Goal: Check status: Check status

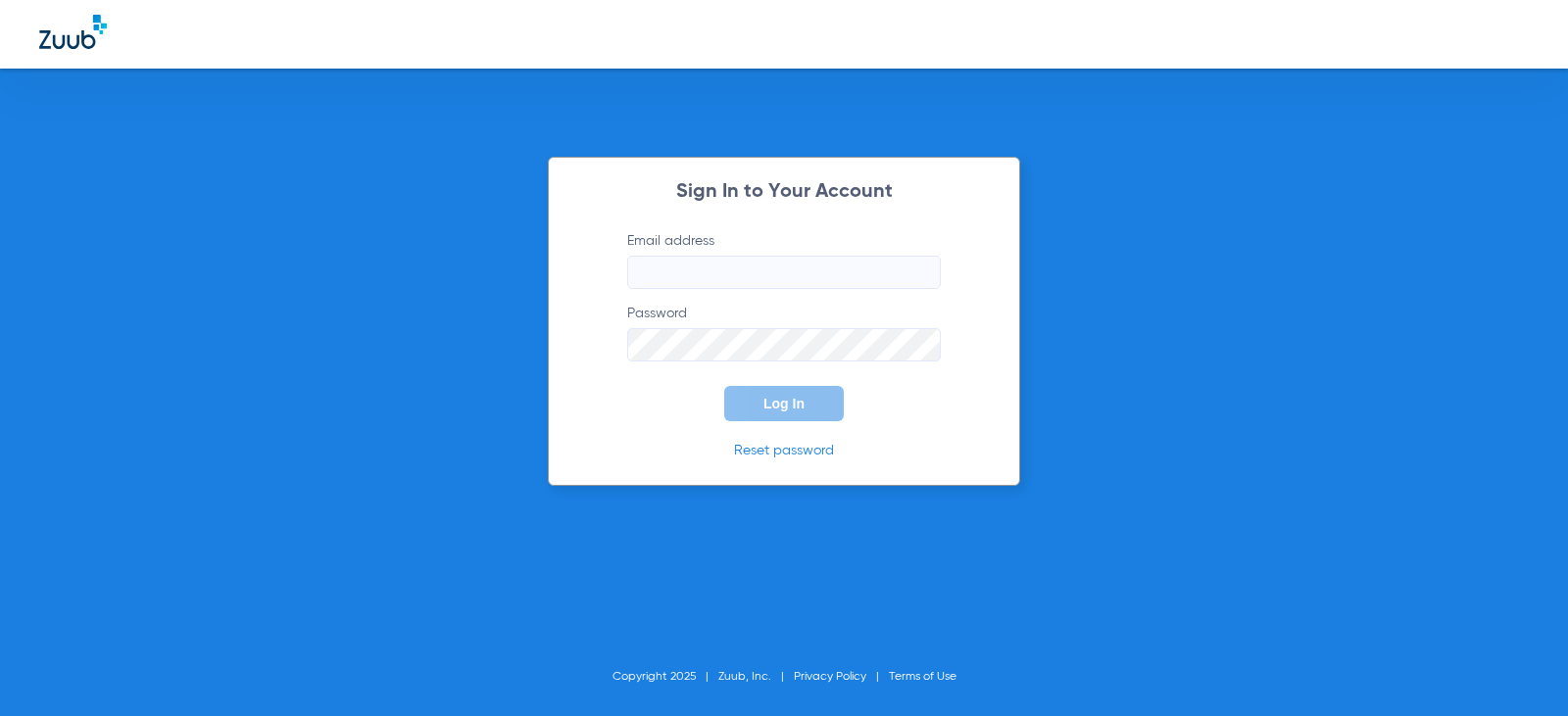
type input "[EMAIL_ADDRESS][DOMAIN_NAME]"
click at [783, 403] on span "Log In" at bounding box center [784, 404] width 41 height 16
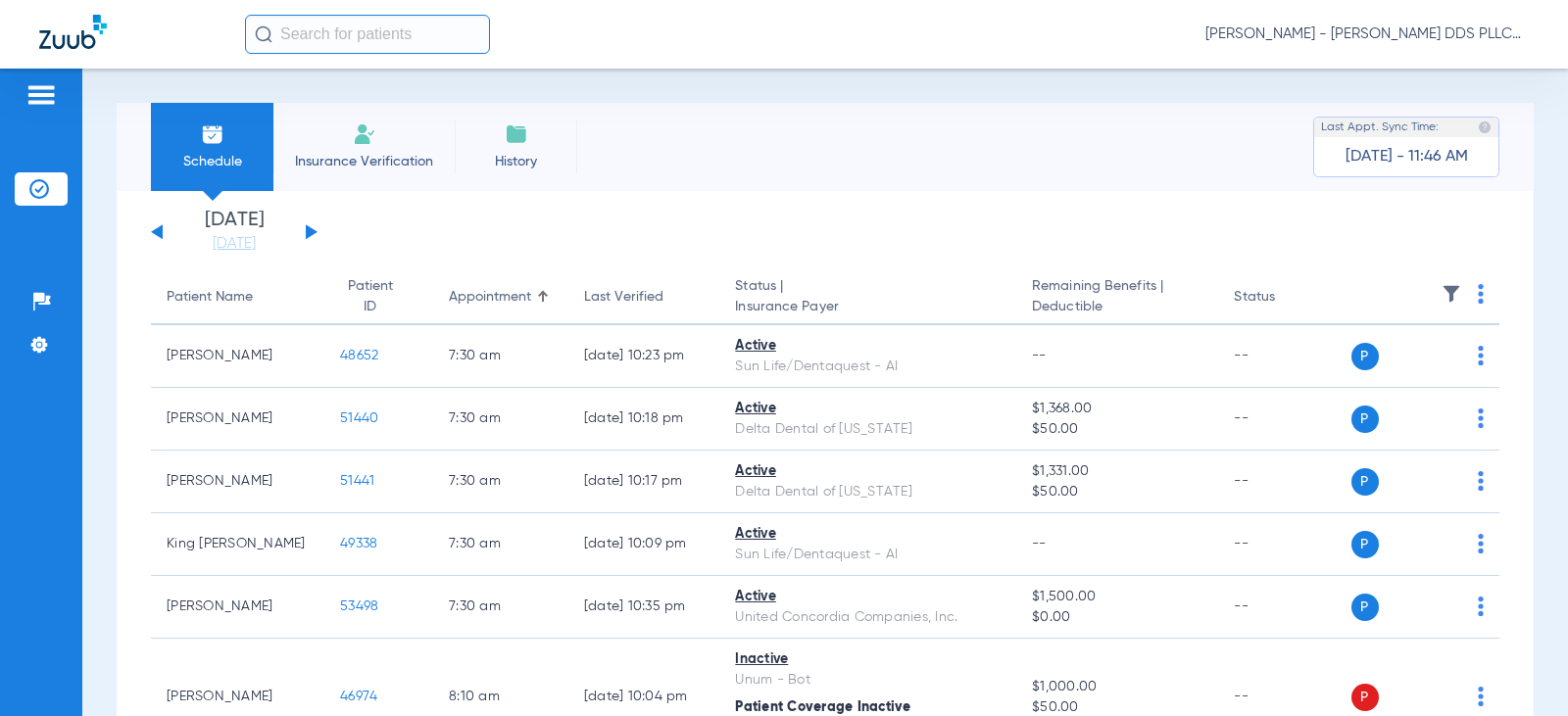
click at [312, 233] on button at bounding box center [311, 232] width 12 height 15
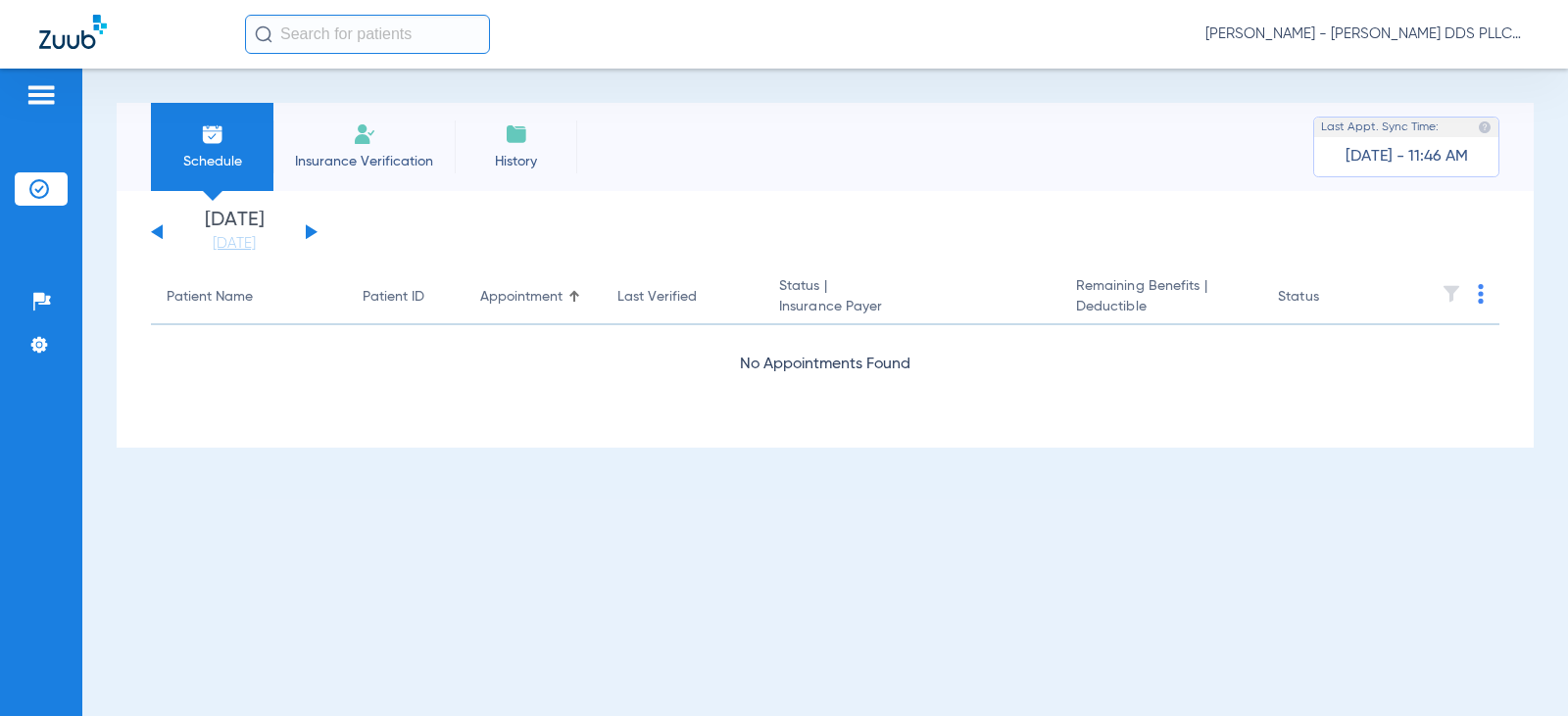
click at [311, 234] on button at bounding box center [311, 232] width 12 height 15
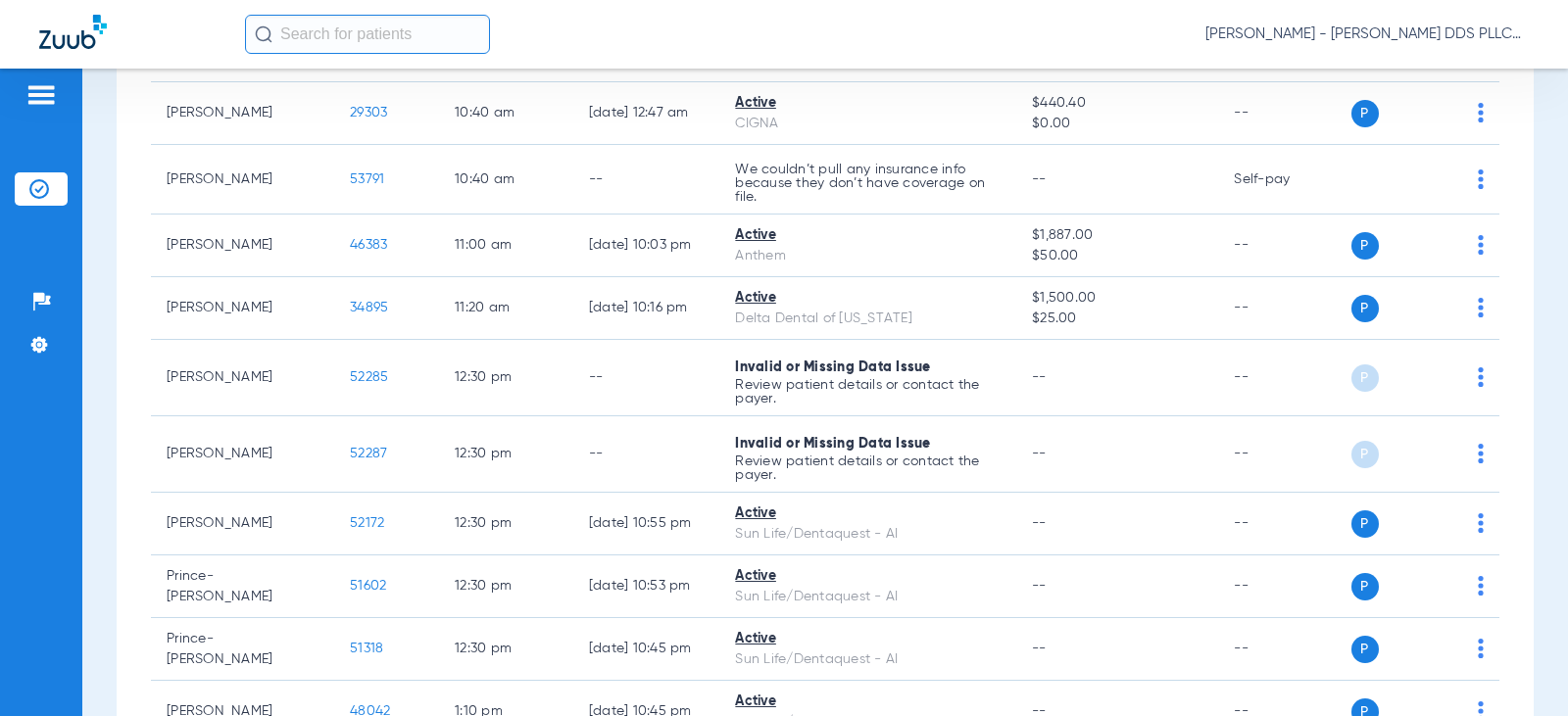
scroll to position [1437, 0]
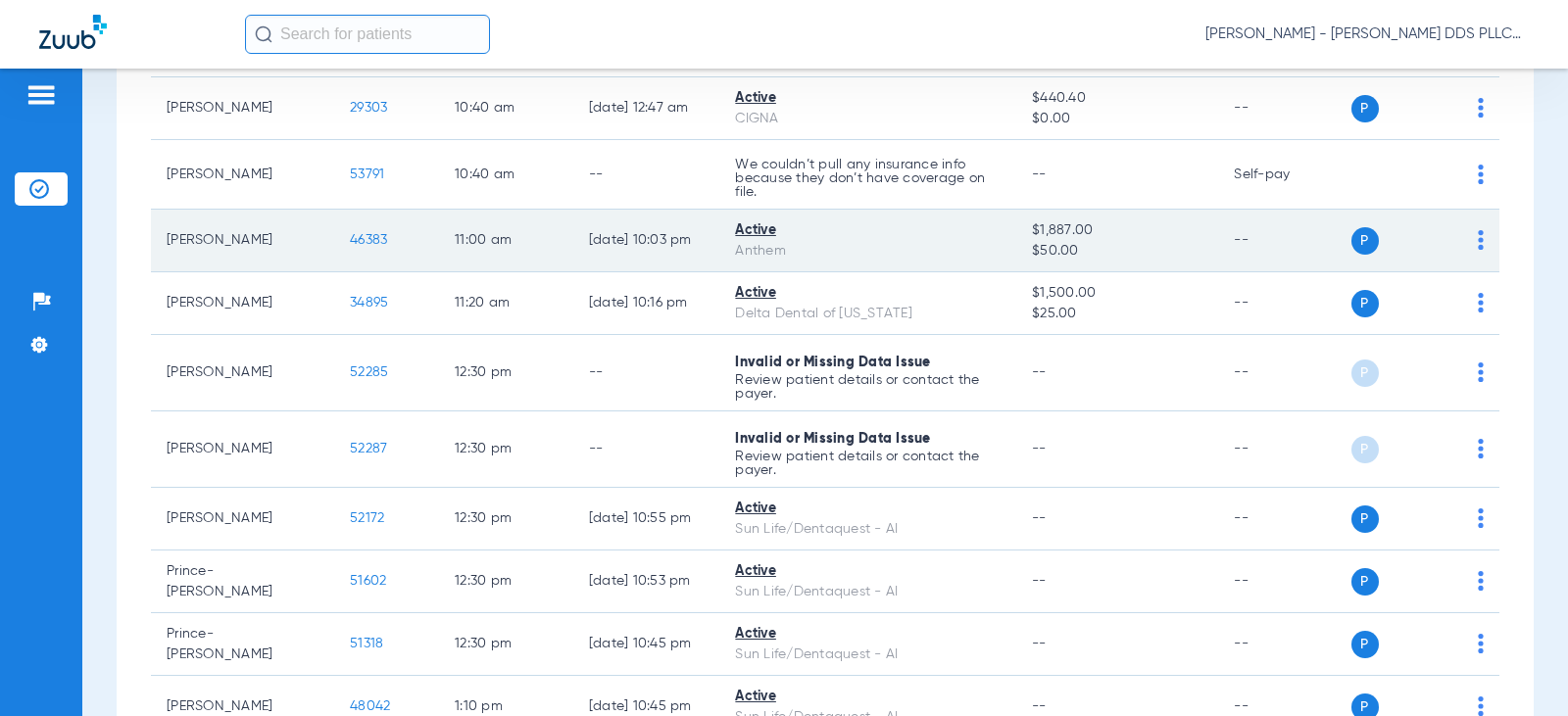
click at [350, 243] on span "46383" at bounding box center [368, 240] width 37 height 14
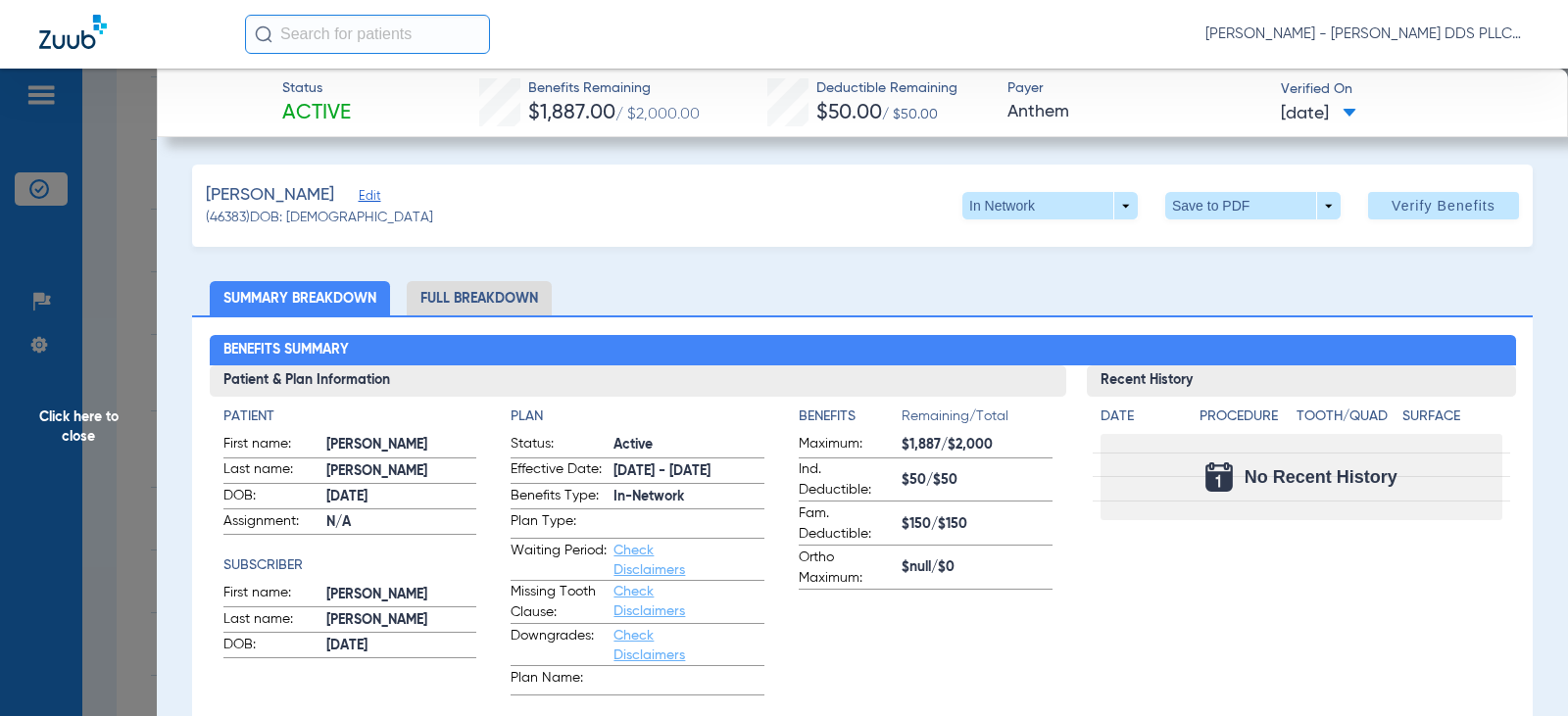
click at [488, 292] on li "Full Breakdown" at bounding box center [480, 298] width 145 height 34
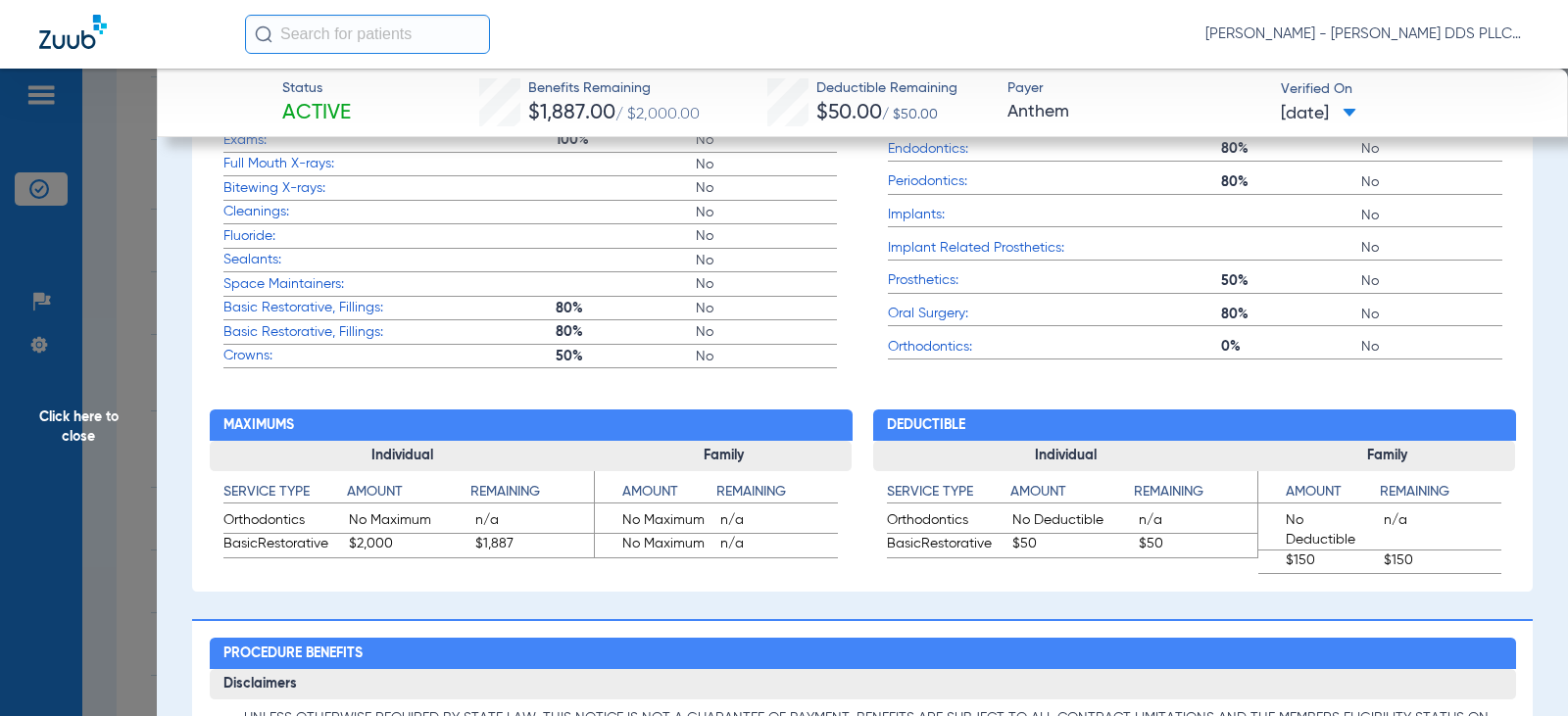
scroll to position [1045, 0]
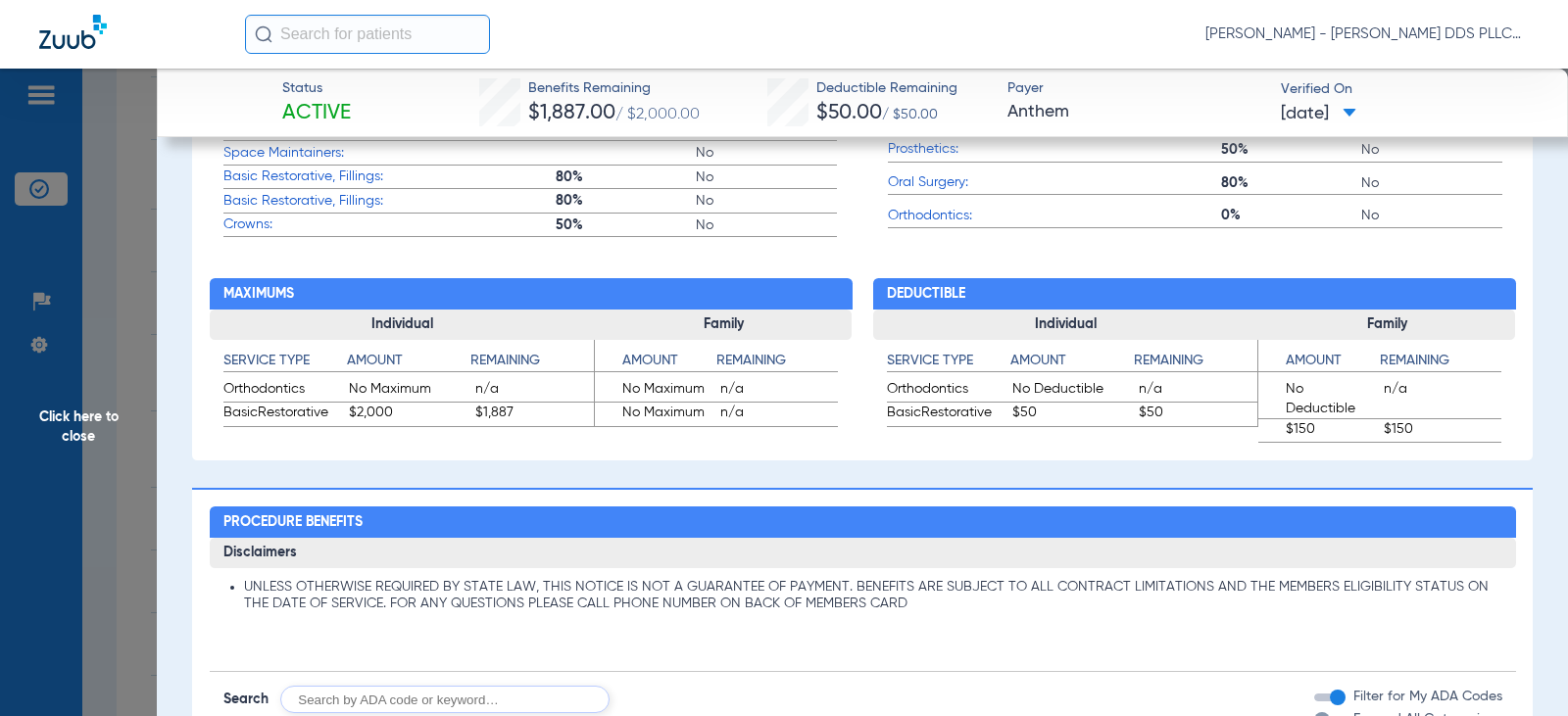
click at [80, 415] on span "Click here to close" at bounding box center [79, 427] width 157 height 716
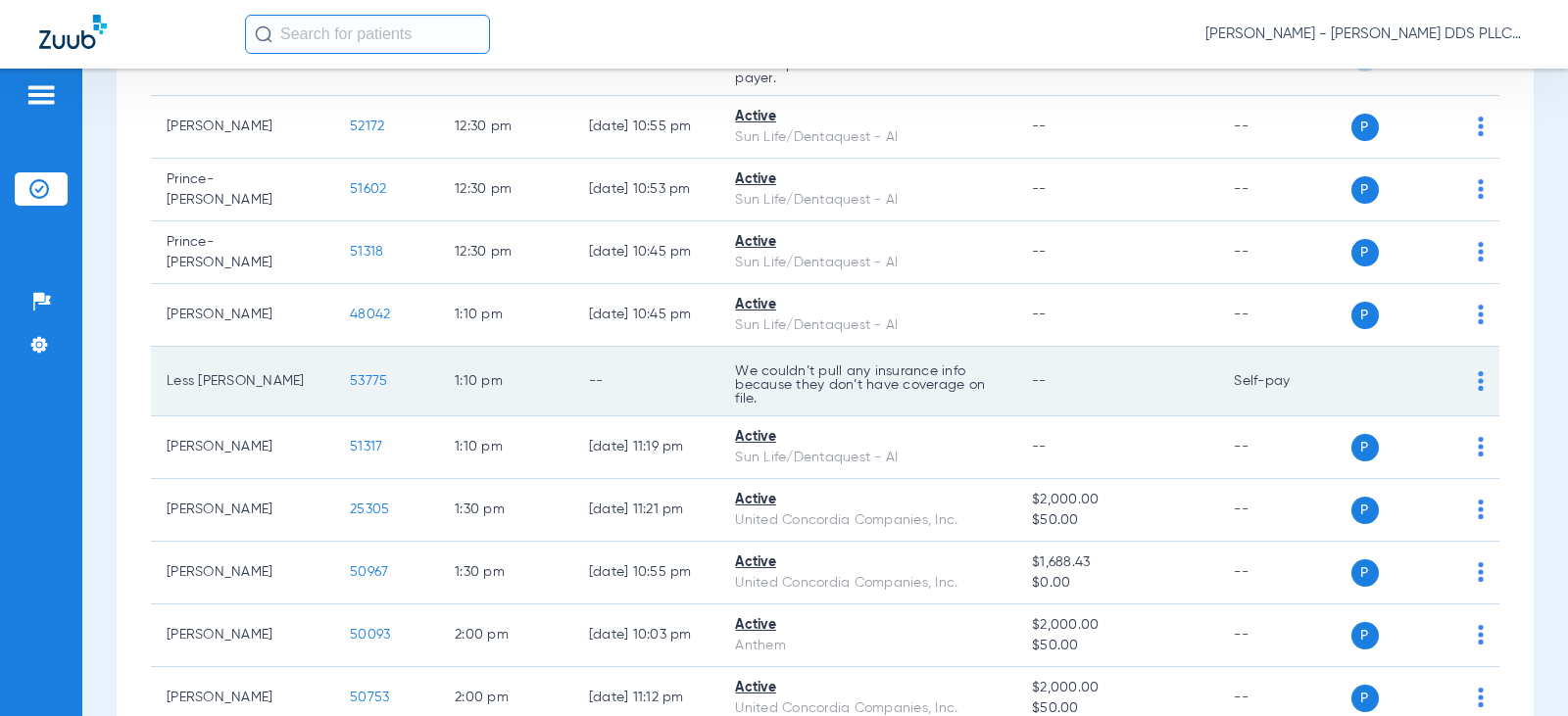
scroll to position [1567, 0]
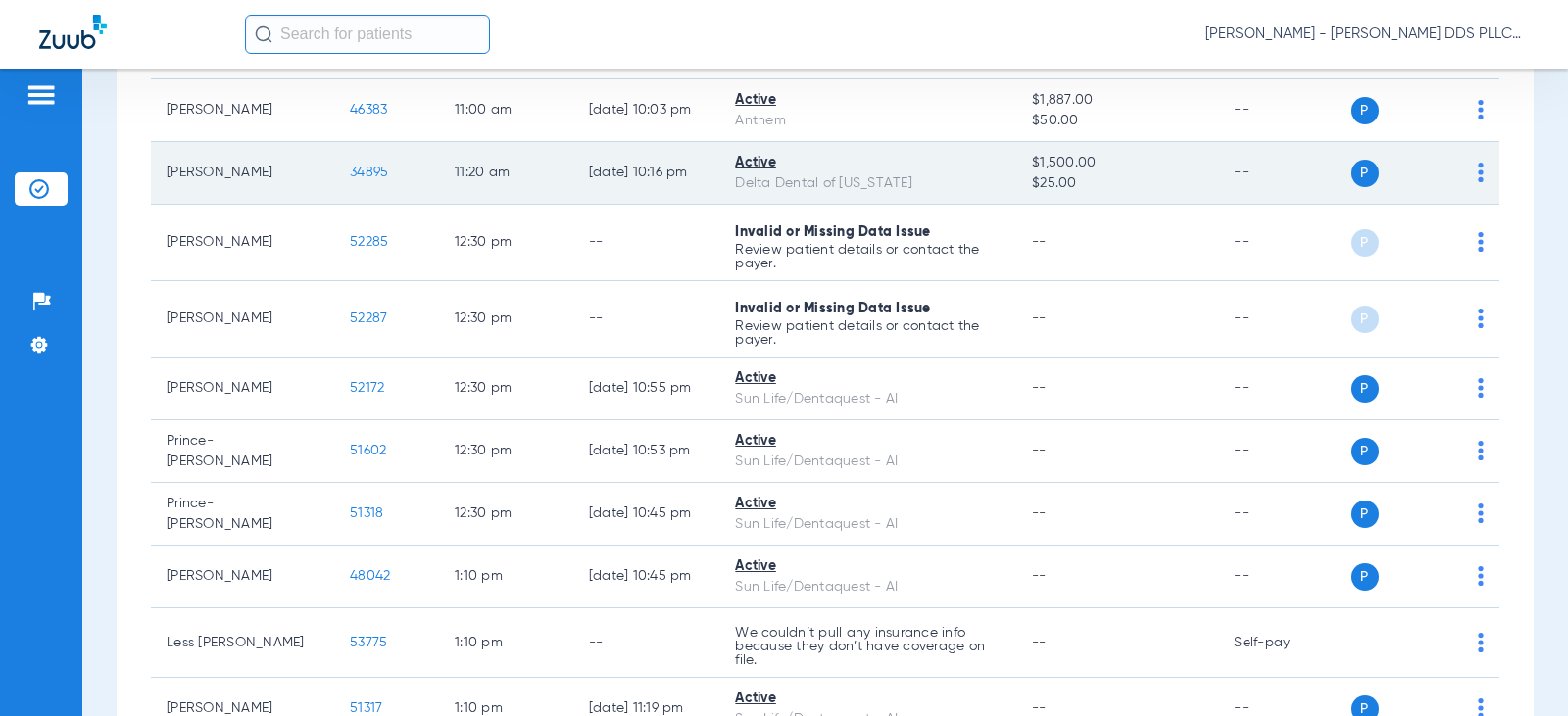
click at [350, 170] on span "34895" at bounding box center [369, 173] width 38 height 14
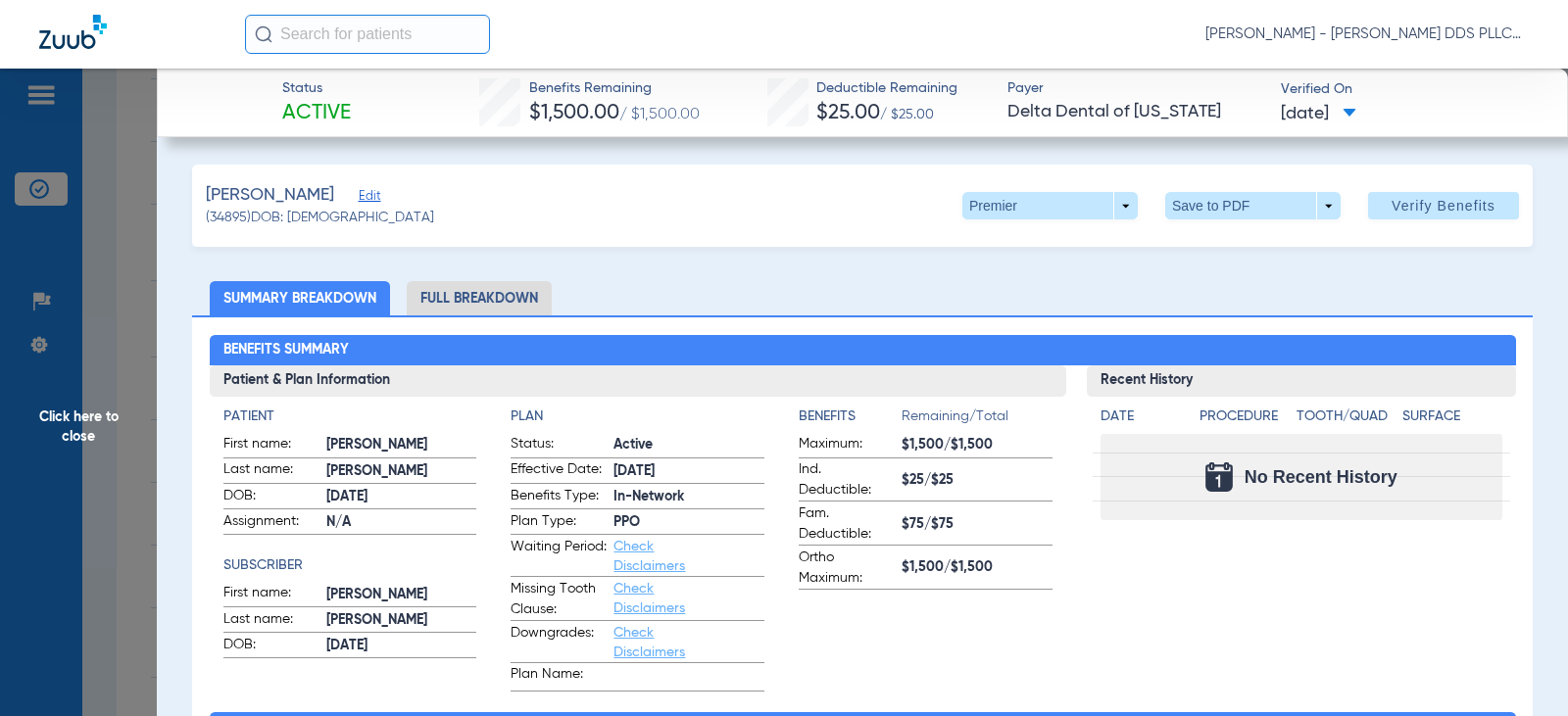
click at [475, 291] on li "Full Breakdown" at bounding box center [480, 298] width 145 height 34
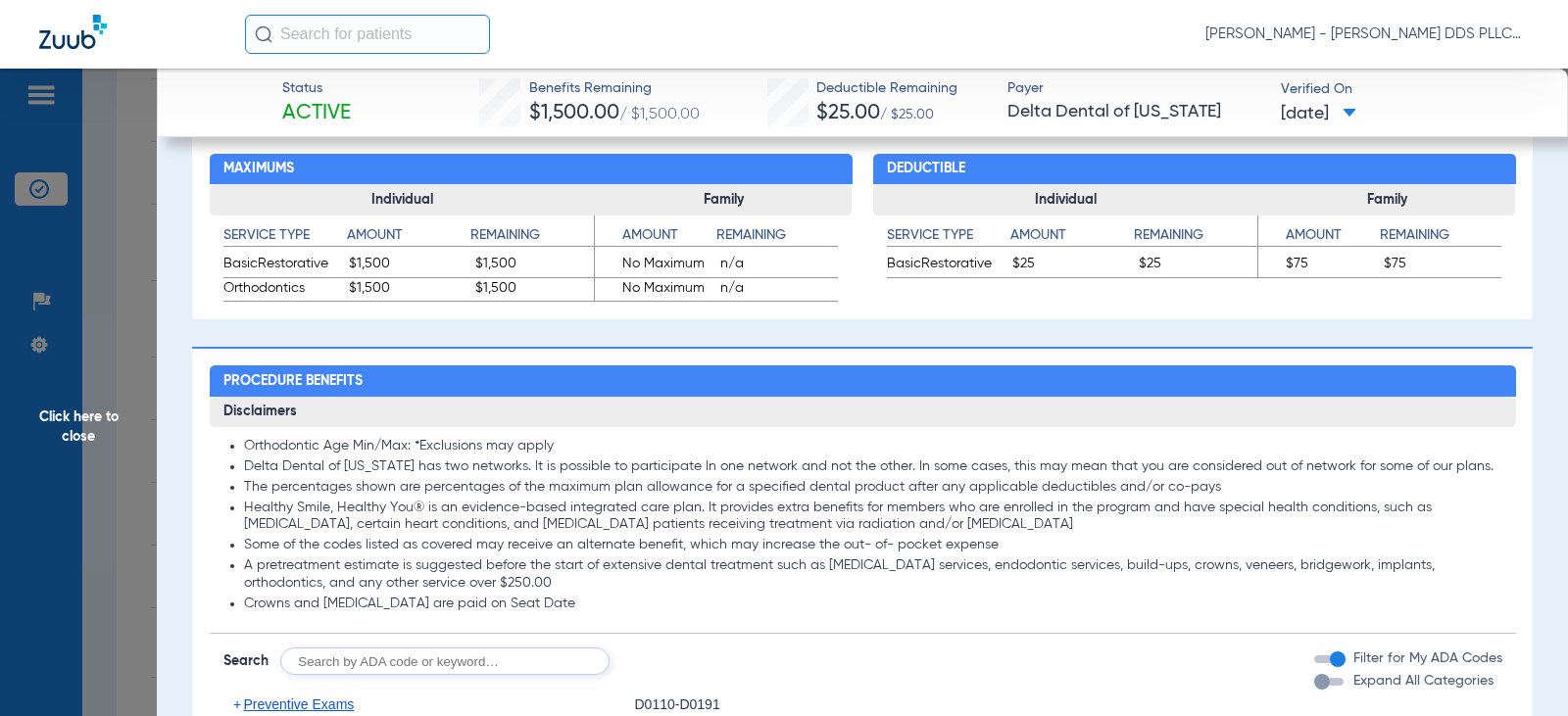
scroll to position [1175, 0]
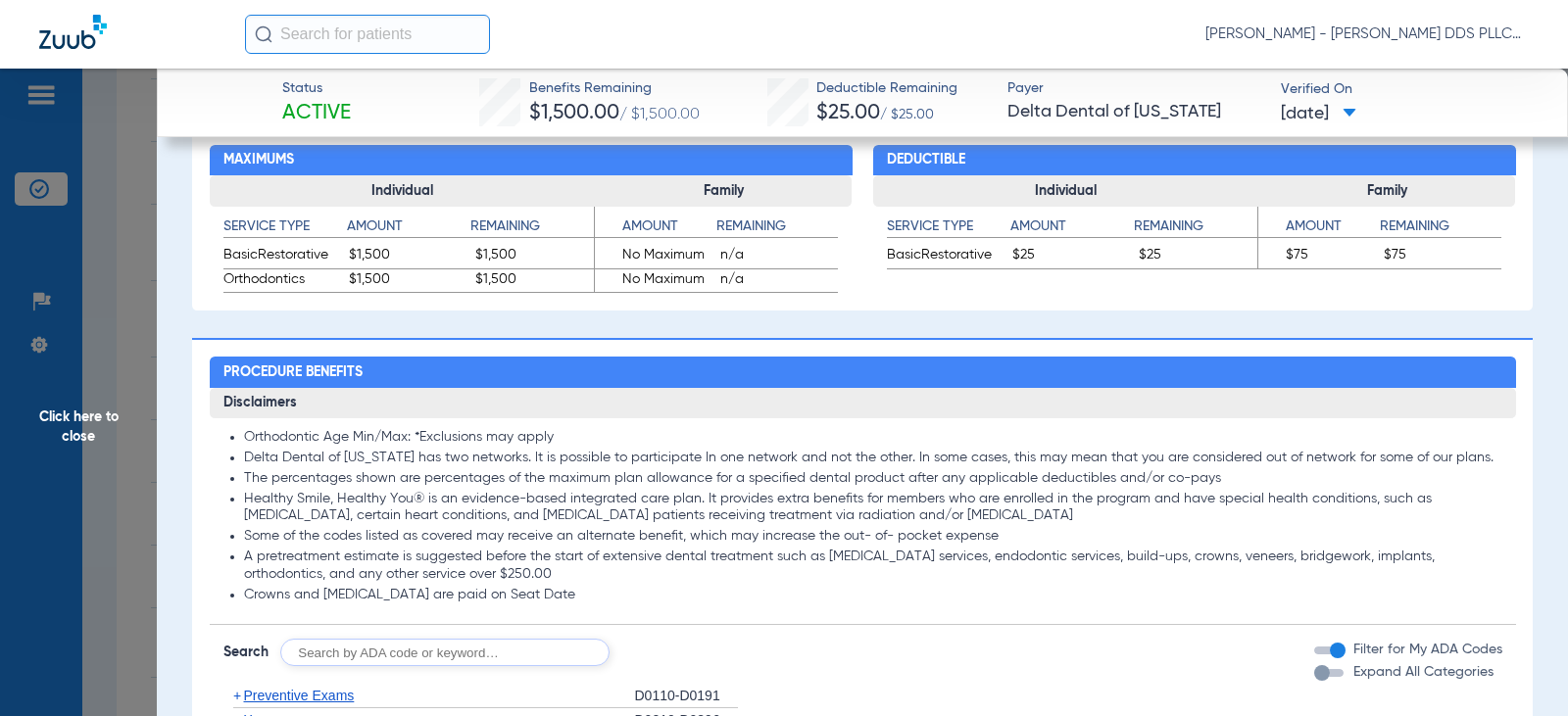
drag, startPoint x: 81, startPoint y: 423, endPoint x: 69, endPoint y: 394, distance: 31.4
click at [80, 420] on span "Click here to close" at bounding box center [79, 427] width 157 height 716
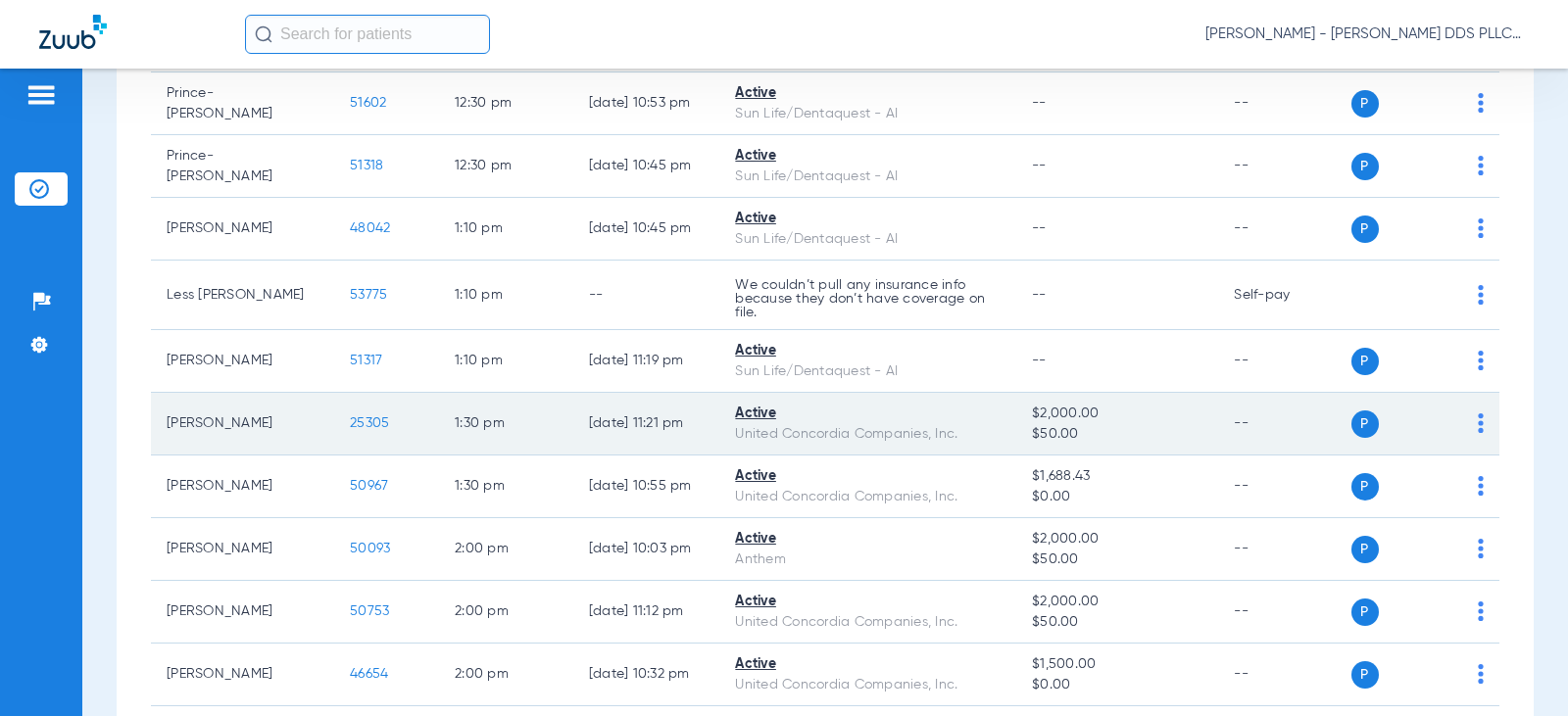
scroll to position [1960, 0]
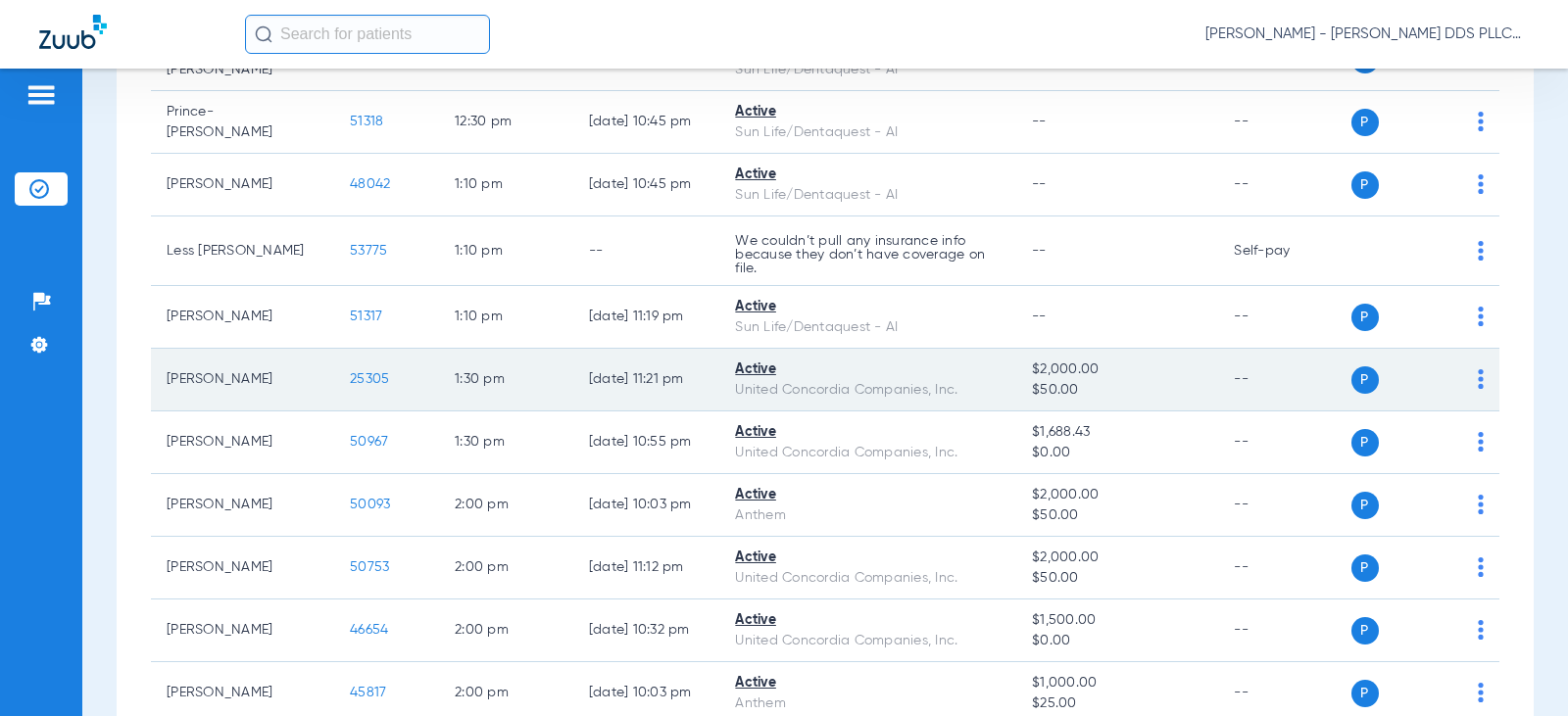
click at [350, 383] on span "25305" at bounding box center [369, 379] width 39 height 14
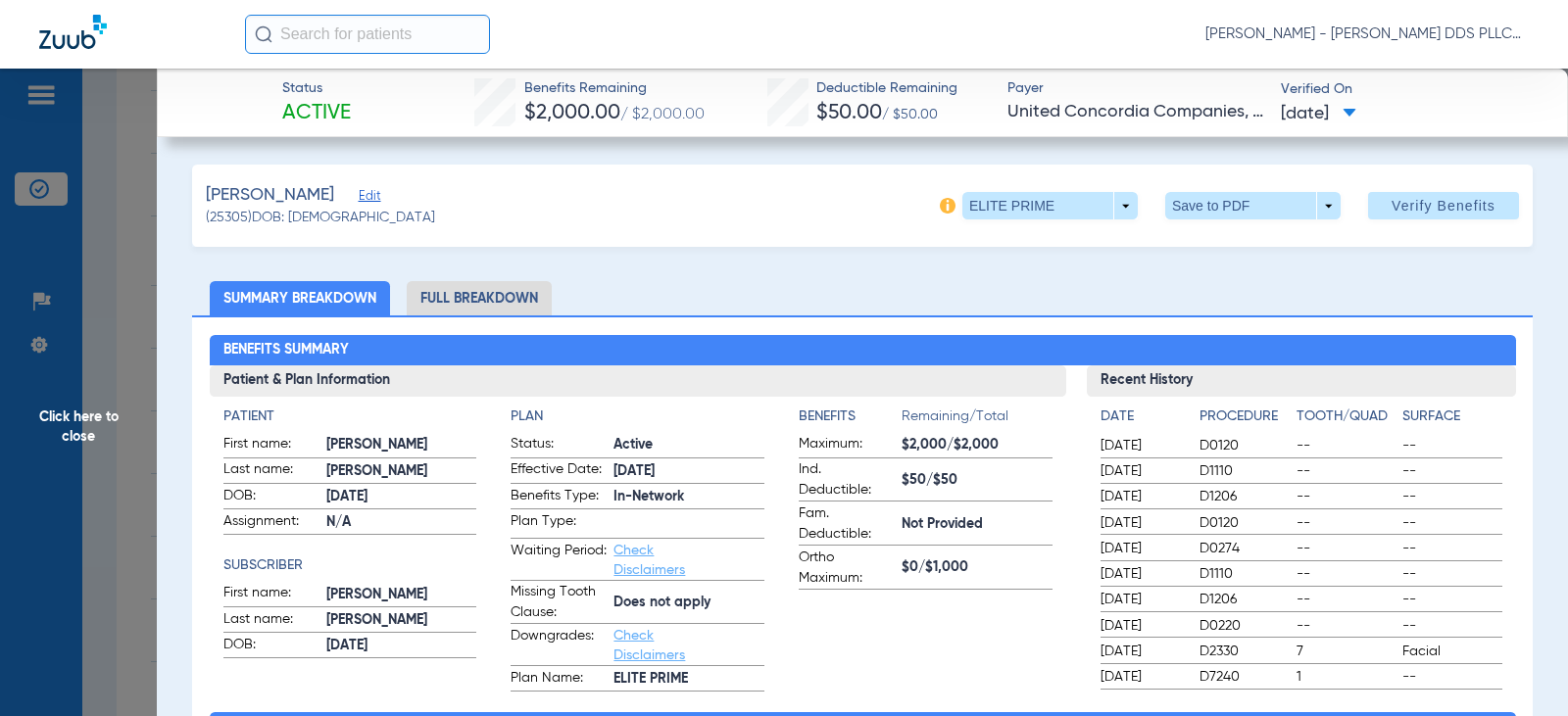
click at [483, 295] on li "Full Breakdown" at bounding box center [480, 298] width 145 height 34
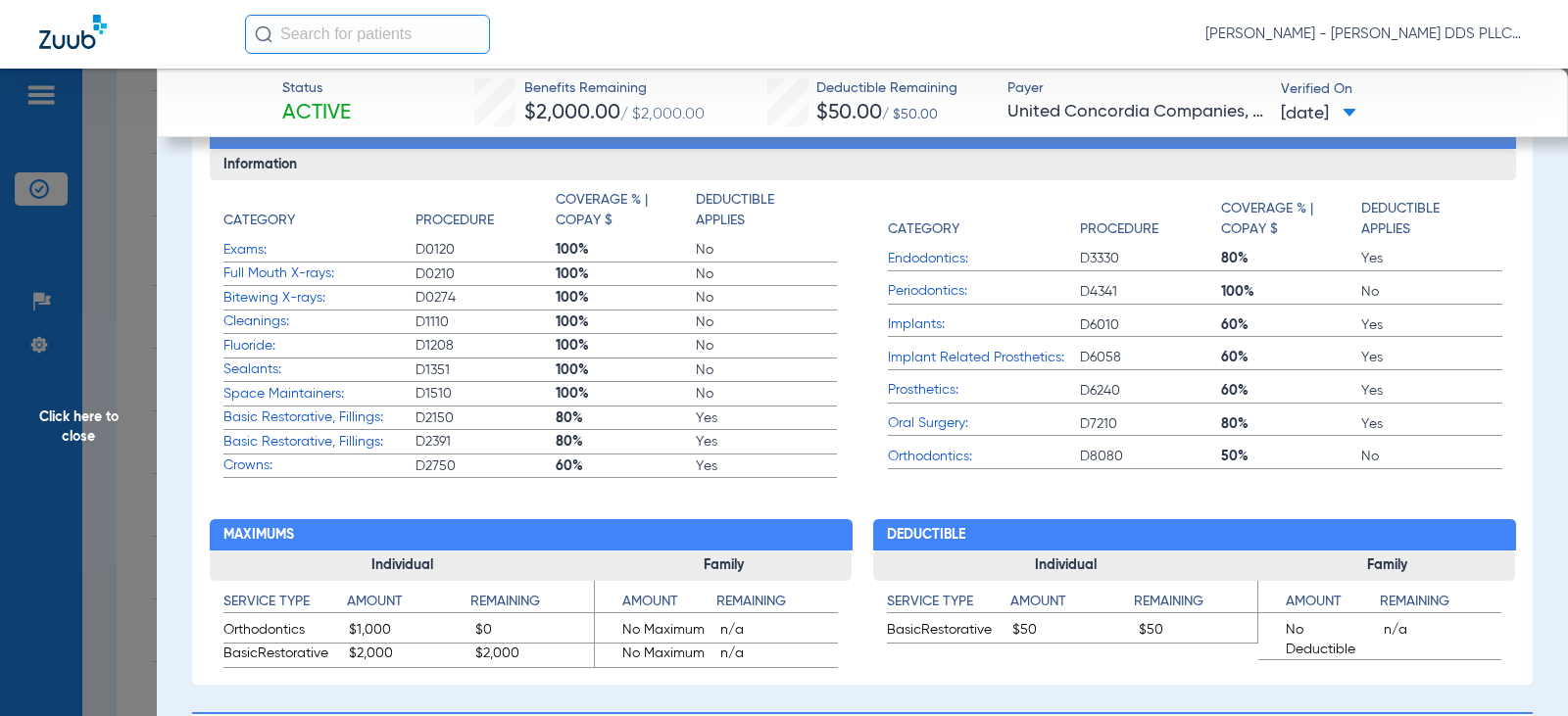
scroll to position [914, 0]
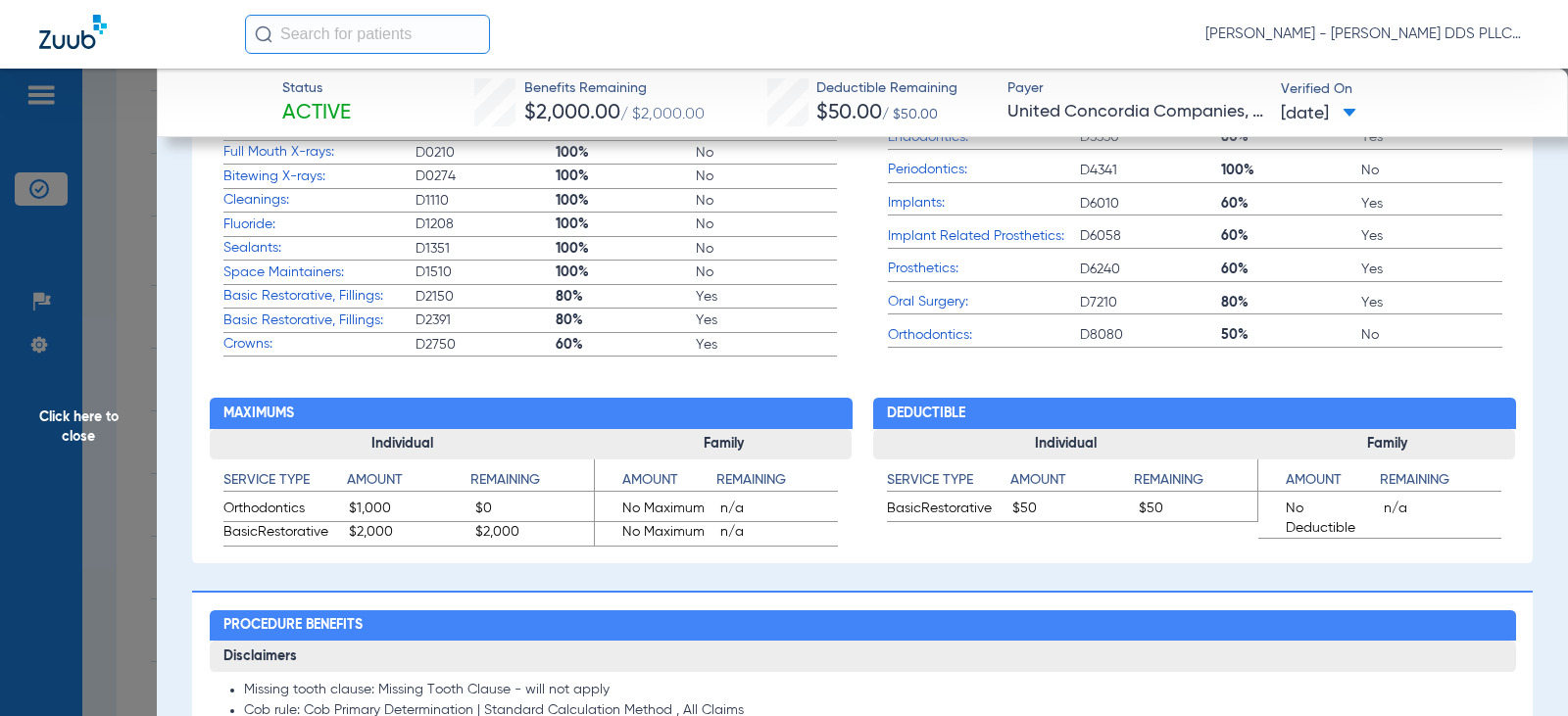
click at [61, 420] on span "Click here to close" at bounding box center [79, 427] width 157 height 716
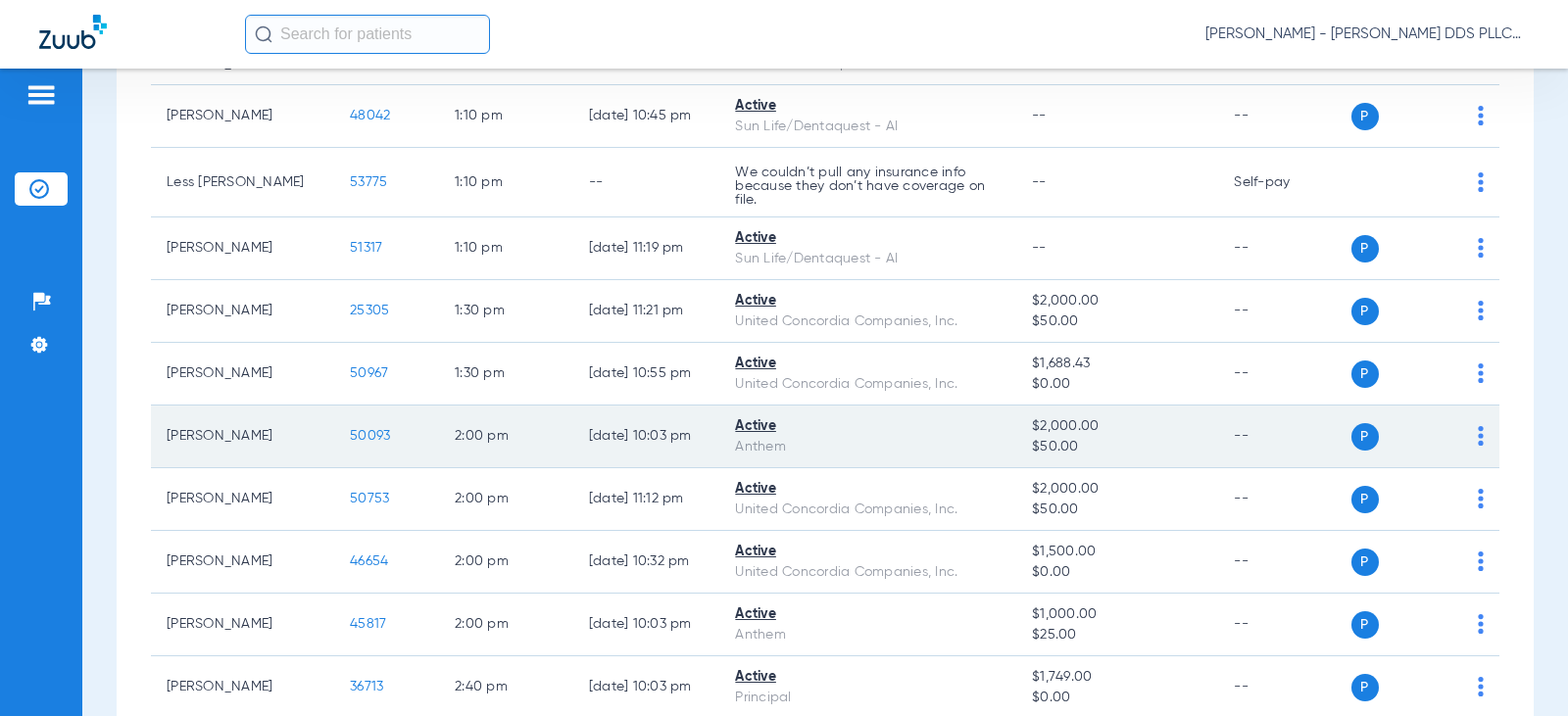
scroll to position [2090, 0]
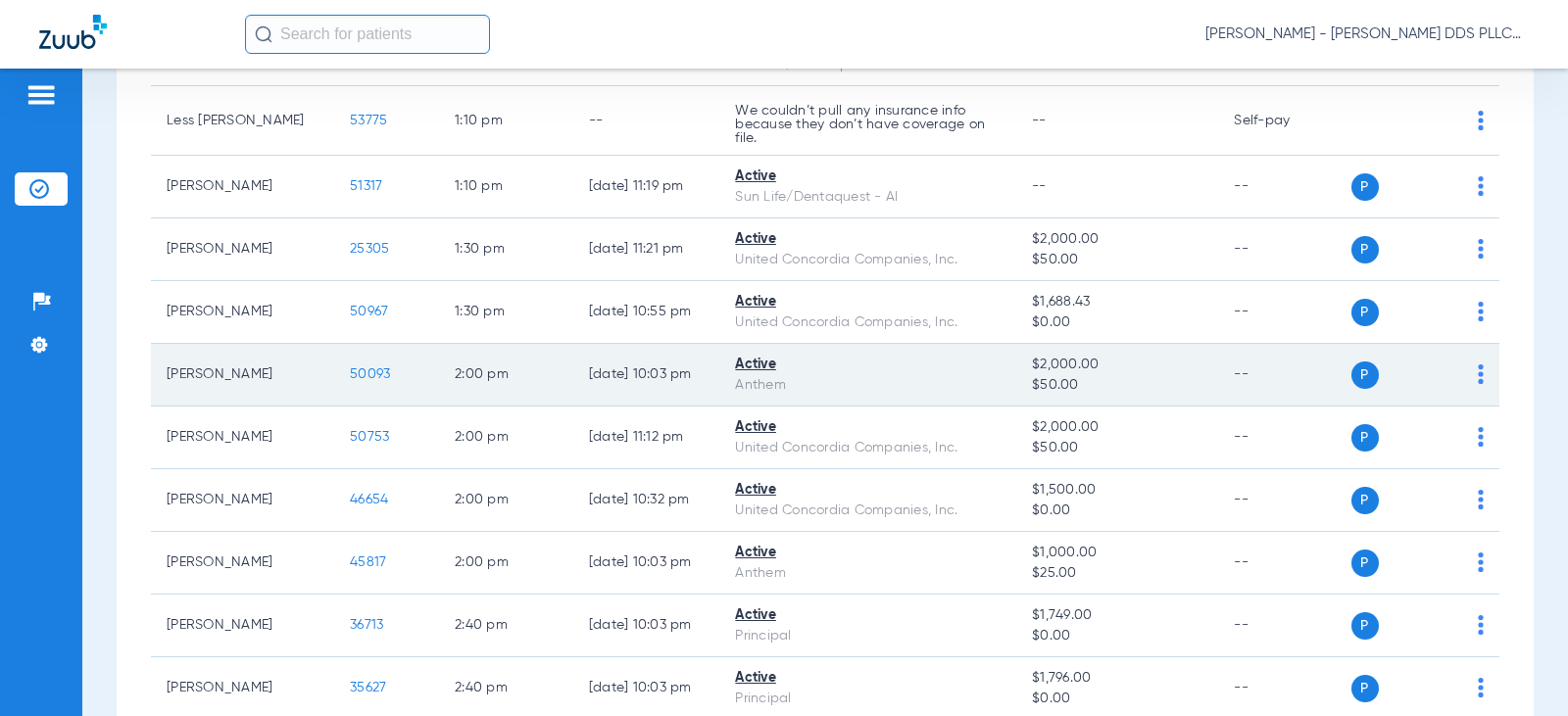
click at [350, 375] on span "50093" at bounding box center [370, 374] width 40 height 14
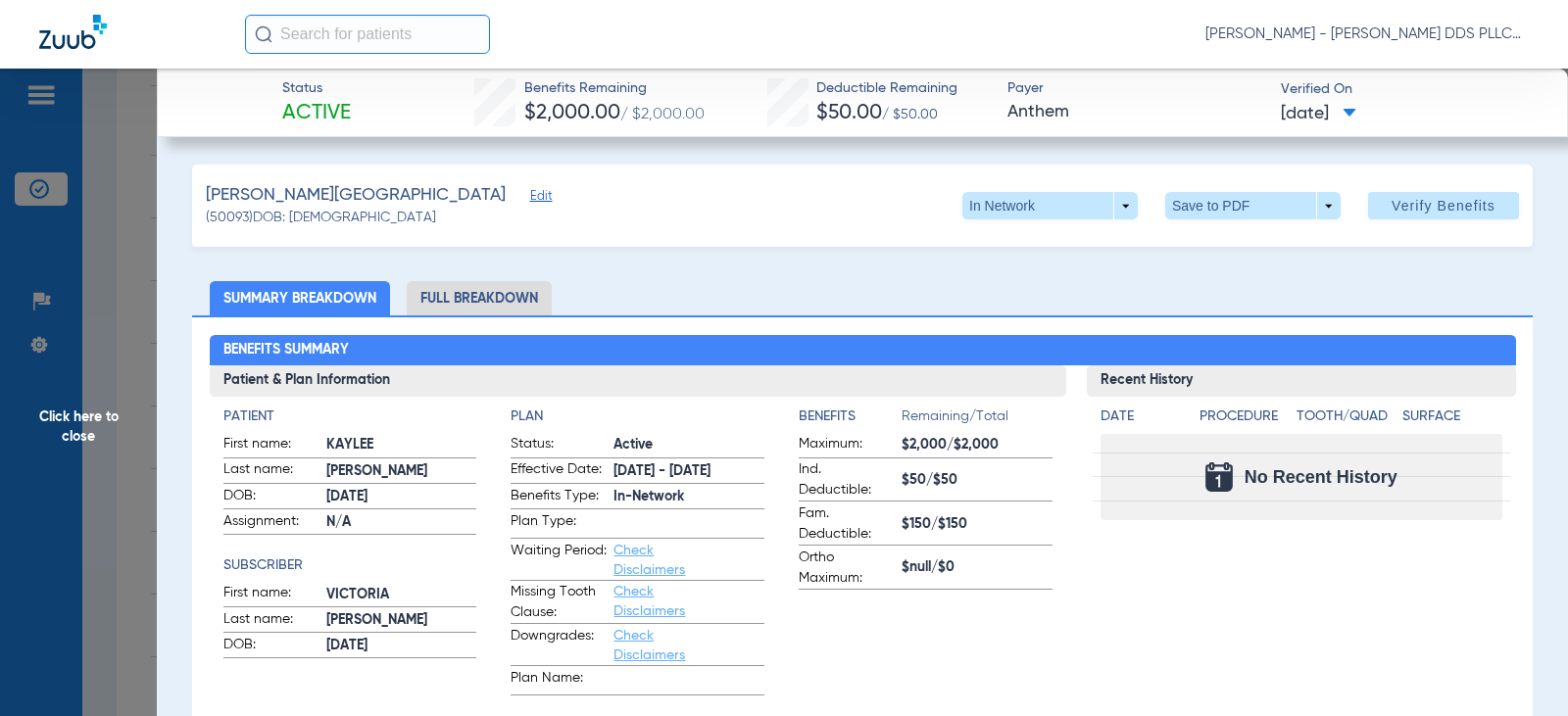
click at [508, 293] on li "Full Breakdown" at bounding box center [480, 298] width 145 height 34
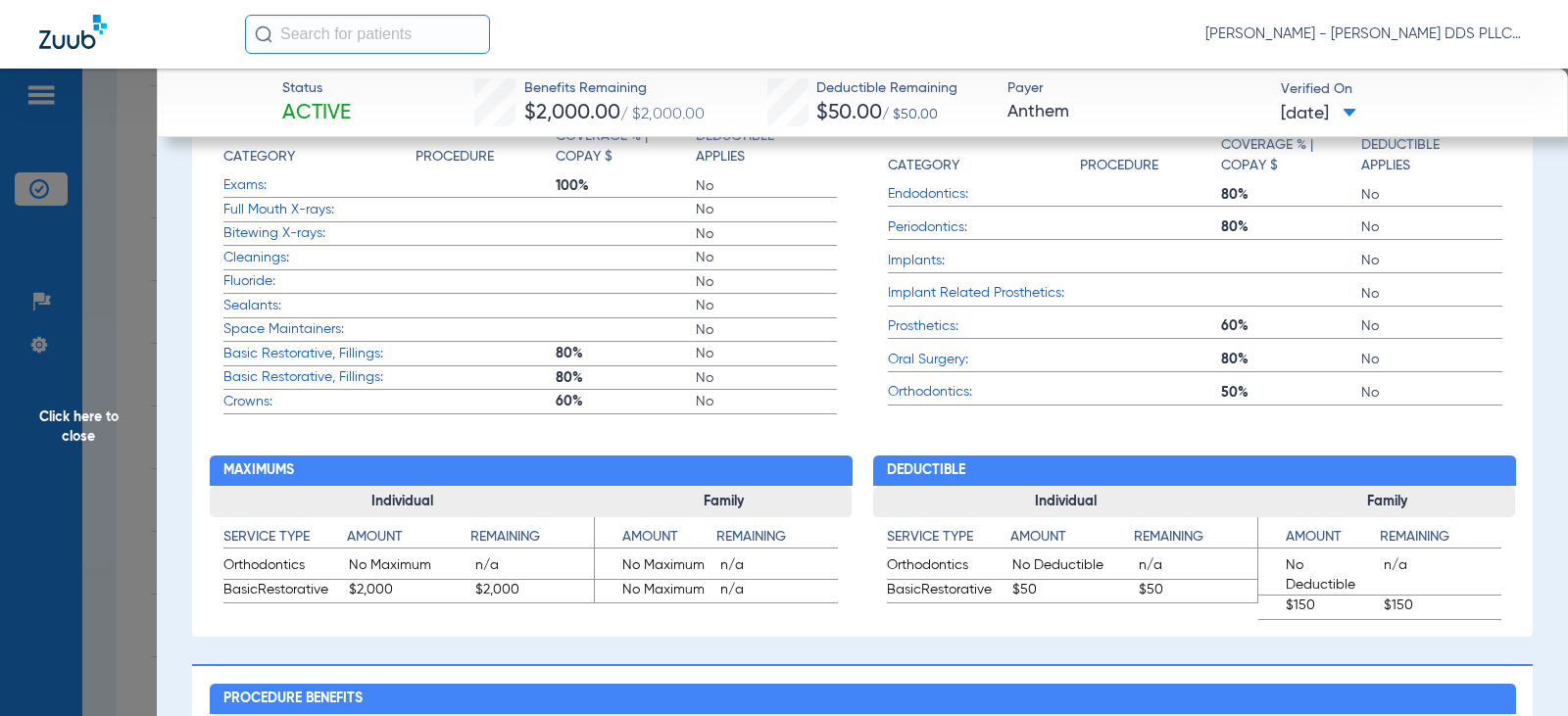
scroll to position [914, 0]
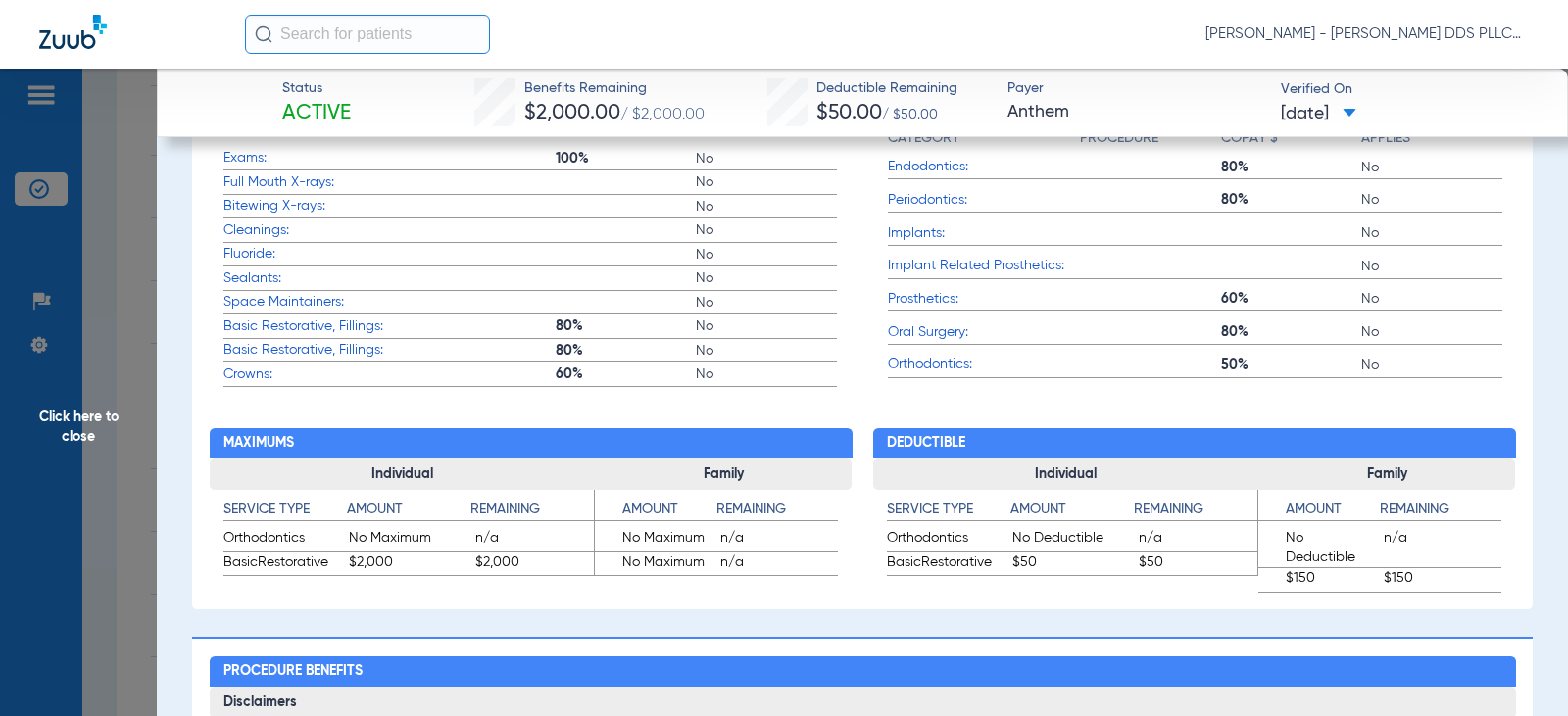
drag, startPoint x: 74, startPoint y: 421, endPoint x: 35, endPoint y: 403, distance: 43.0
click at [75, 421] on span "Click here to close" at bounding box center [79, 427] width 157 height 716
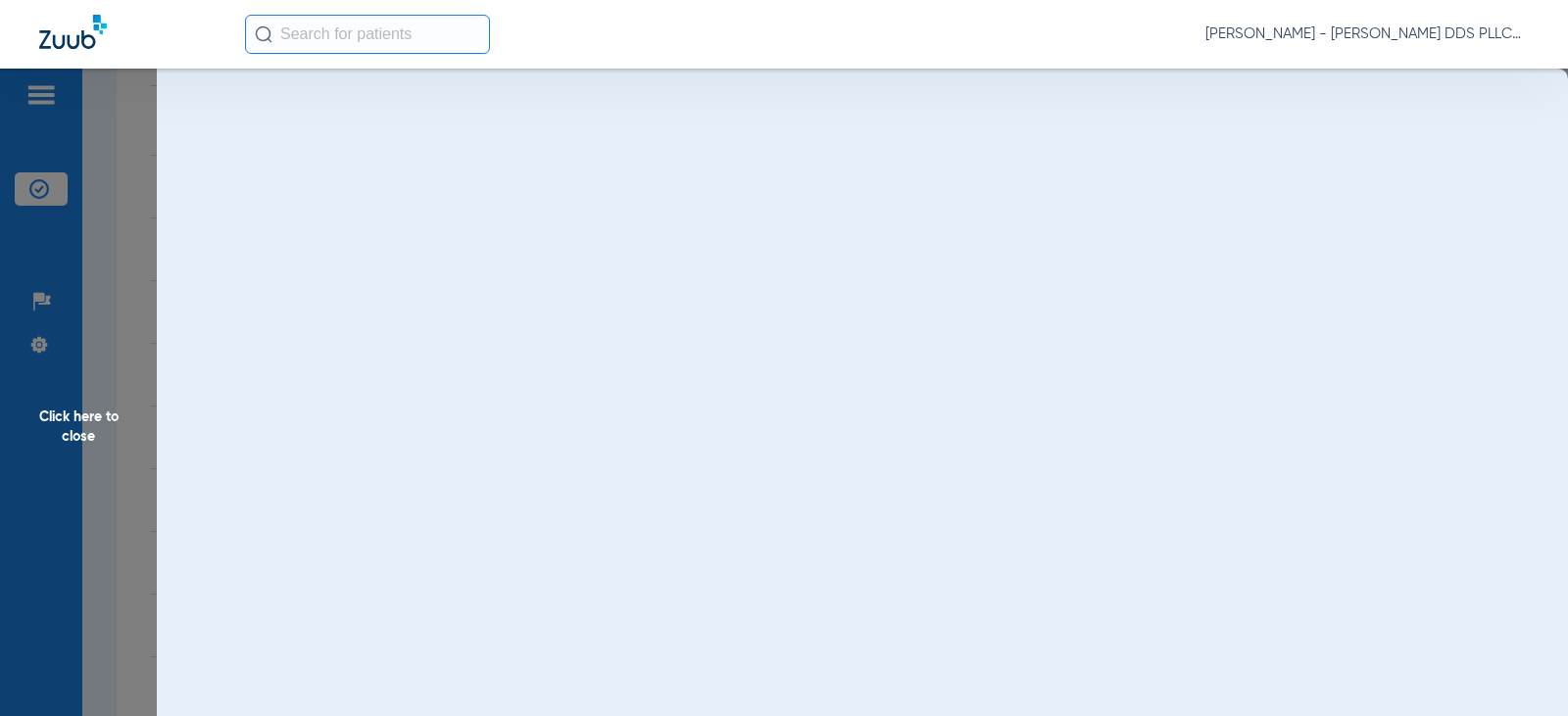
scroll to position [0, 0]
